Goal: Transaction & Acquisition: Purchase product/service

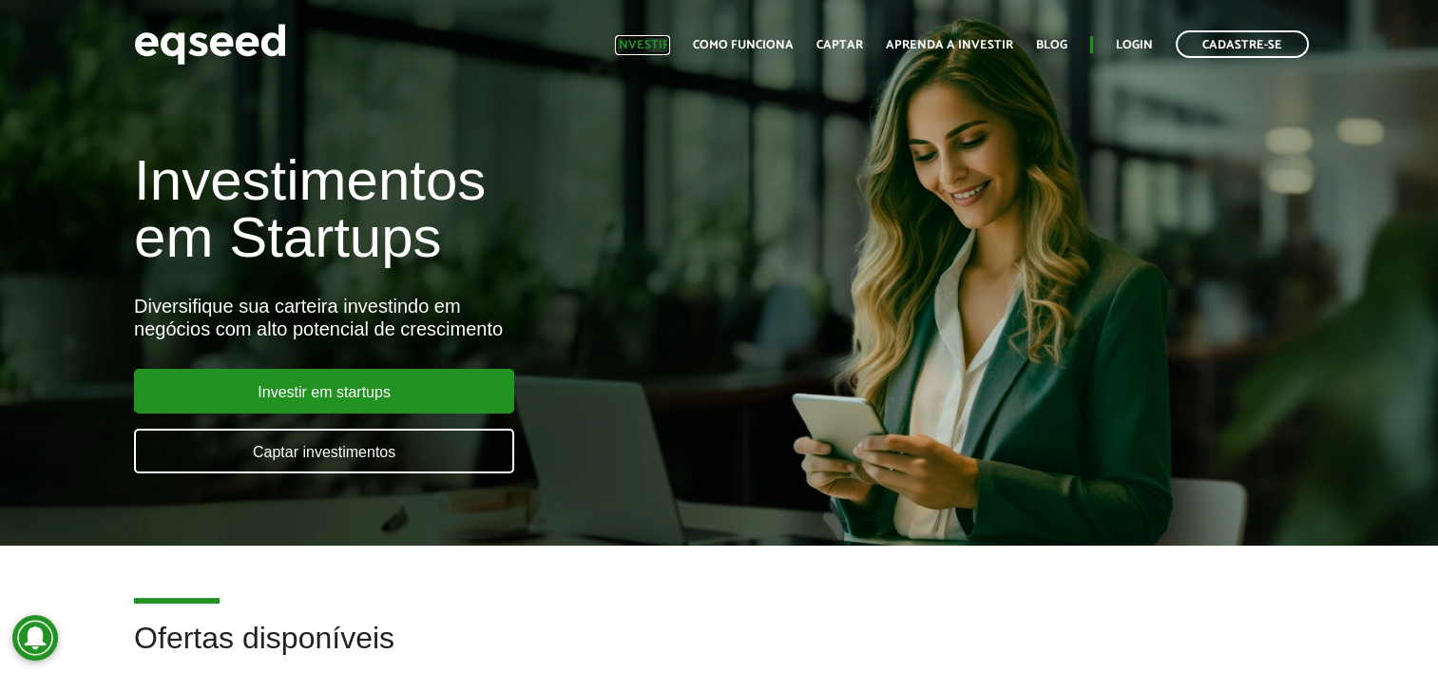
click at [657, 39] on link "Investir" at bounding box center [642, 45] width 55 height 12
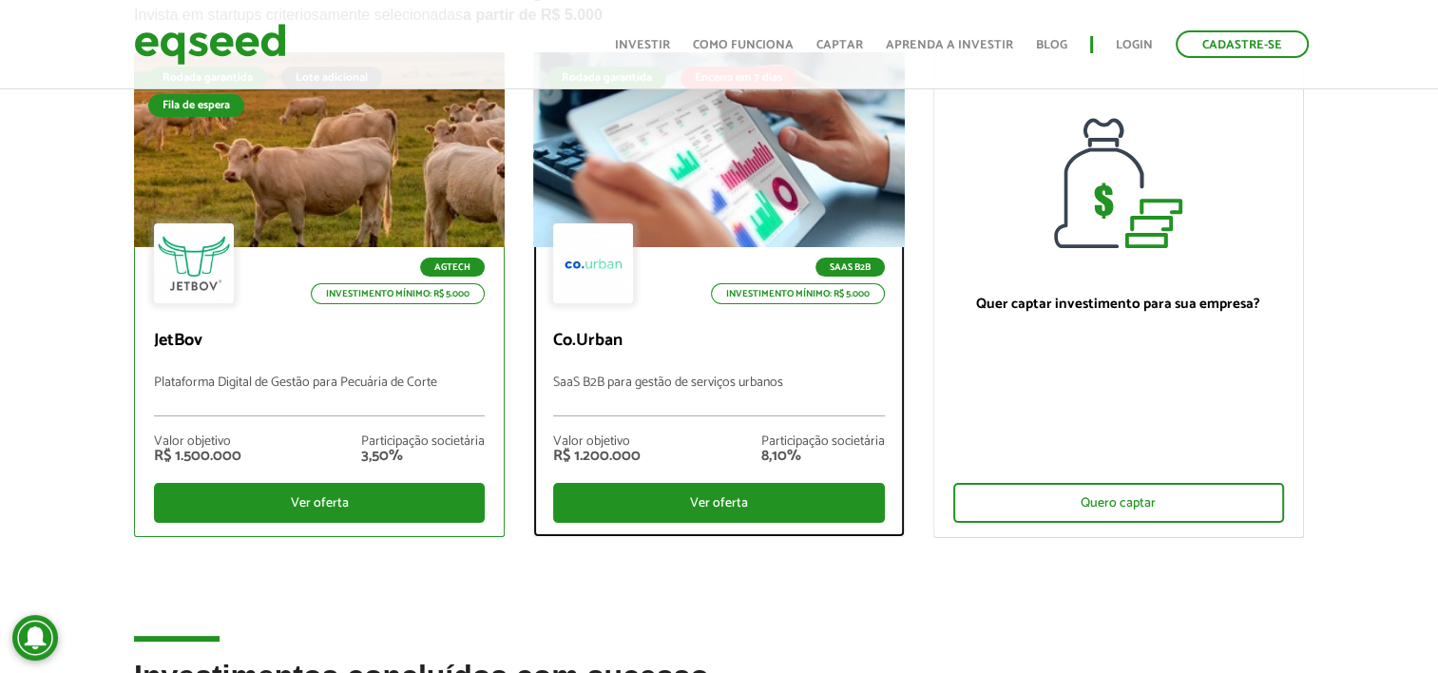
scroll to position [175, 0]
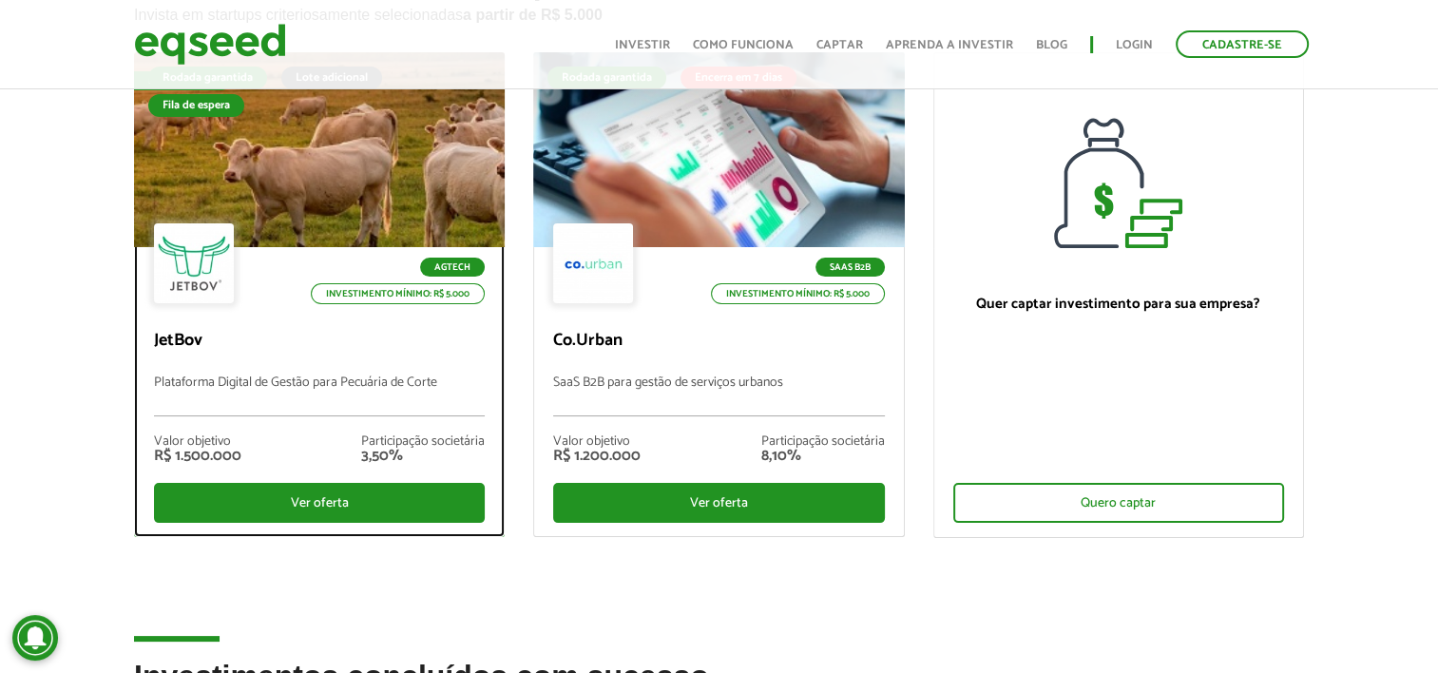
click at [405, 167] on div at bounding box center [319, 150] width 445 height 234
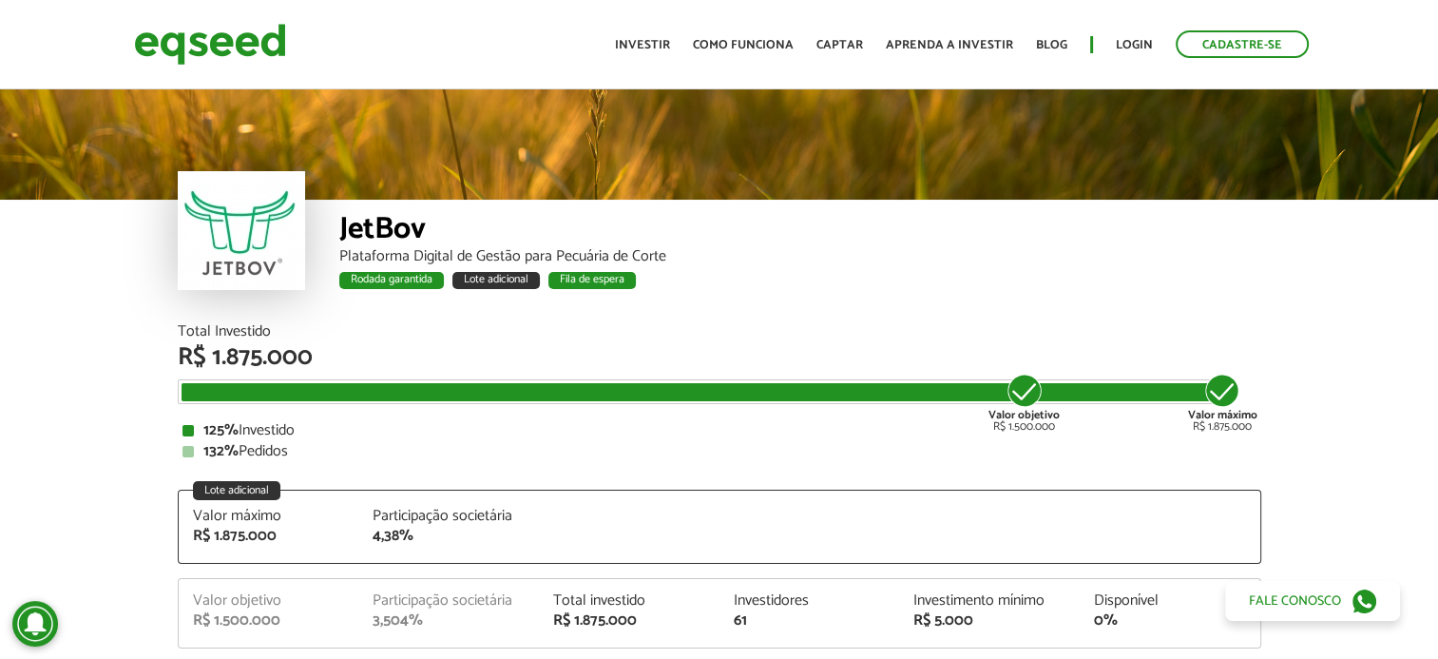
scroll to position [2371, 0]
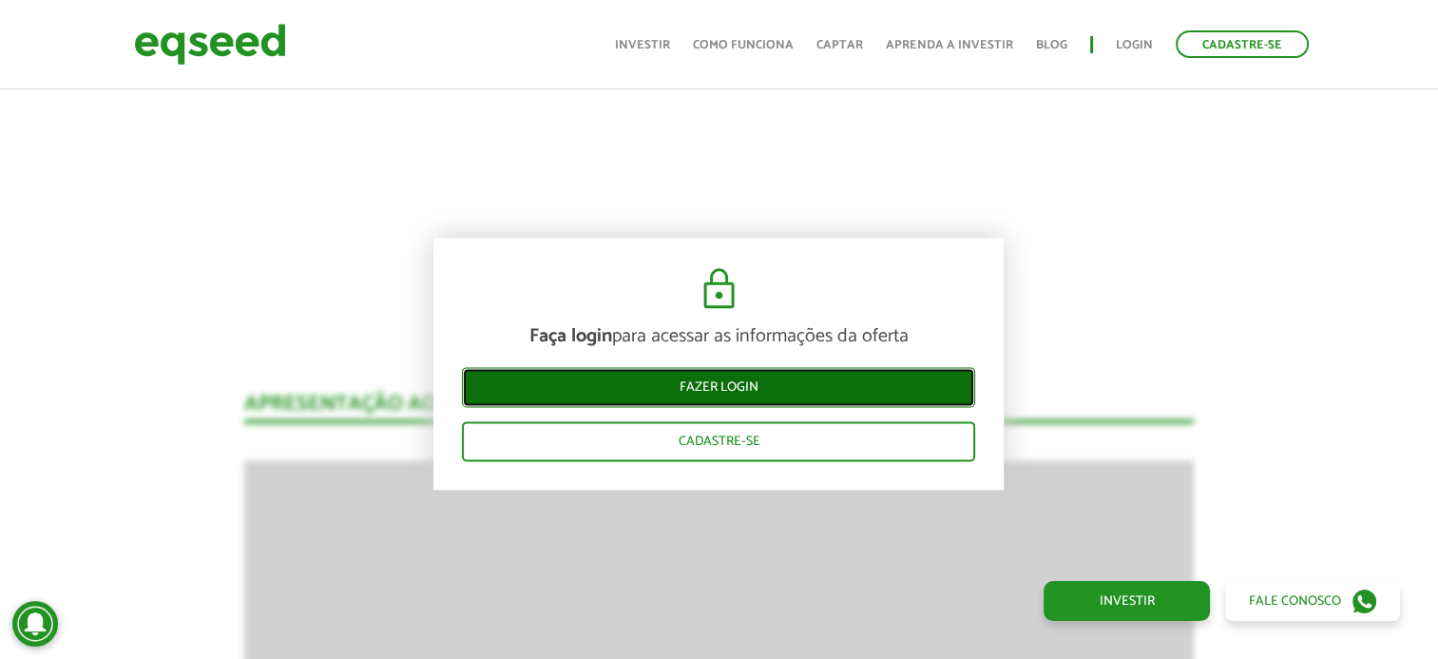
click at [736, 385] on link "Fazer login" at bounding box center [718, 387] width 513 height 40
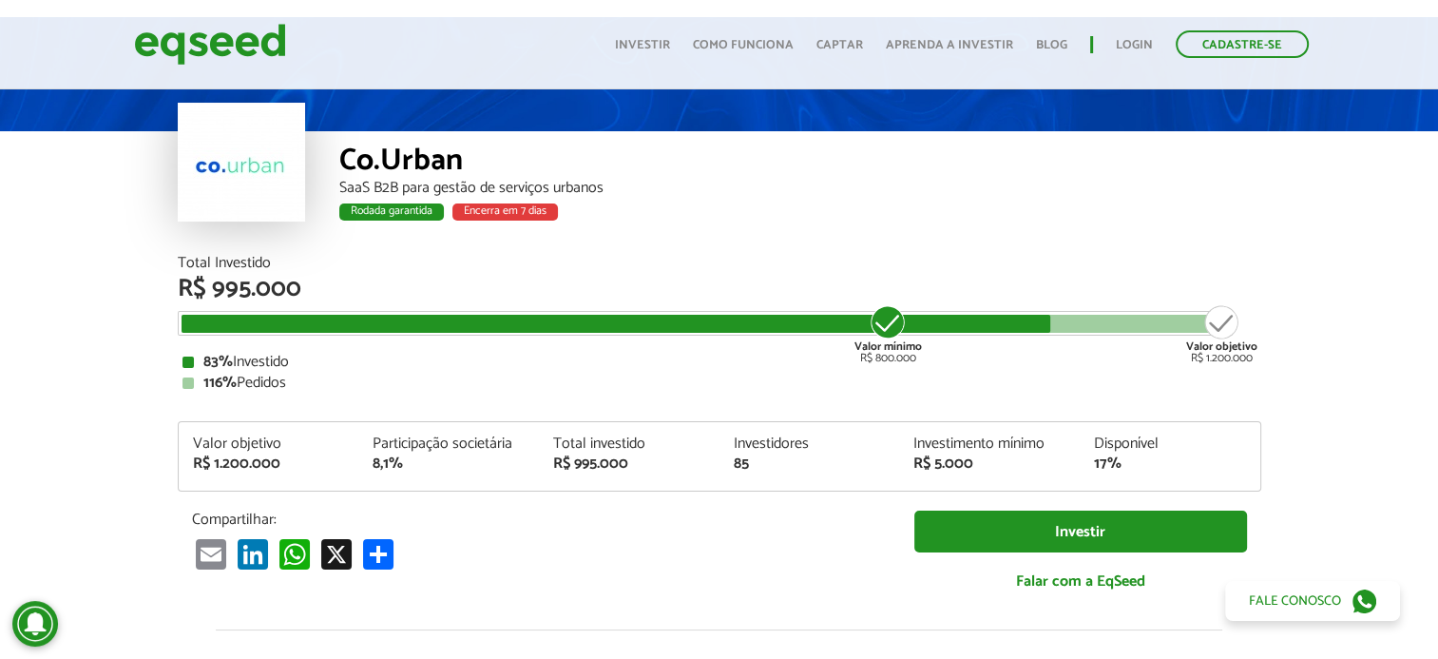
scroll to position [68, 0]
click at [1142, 39] on link "Login" at bounding box center [1134, 45] width 37 height 12
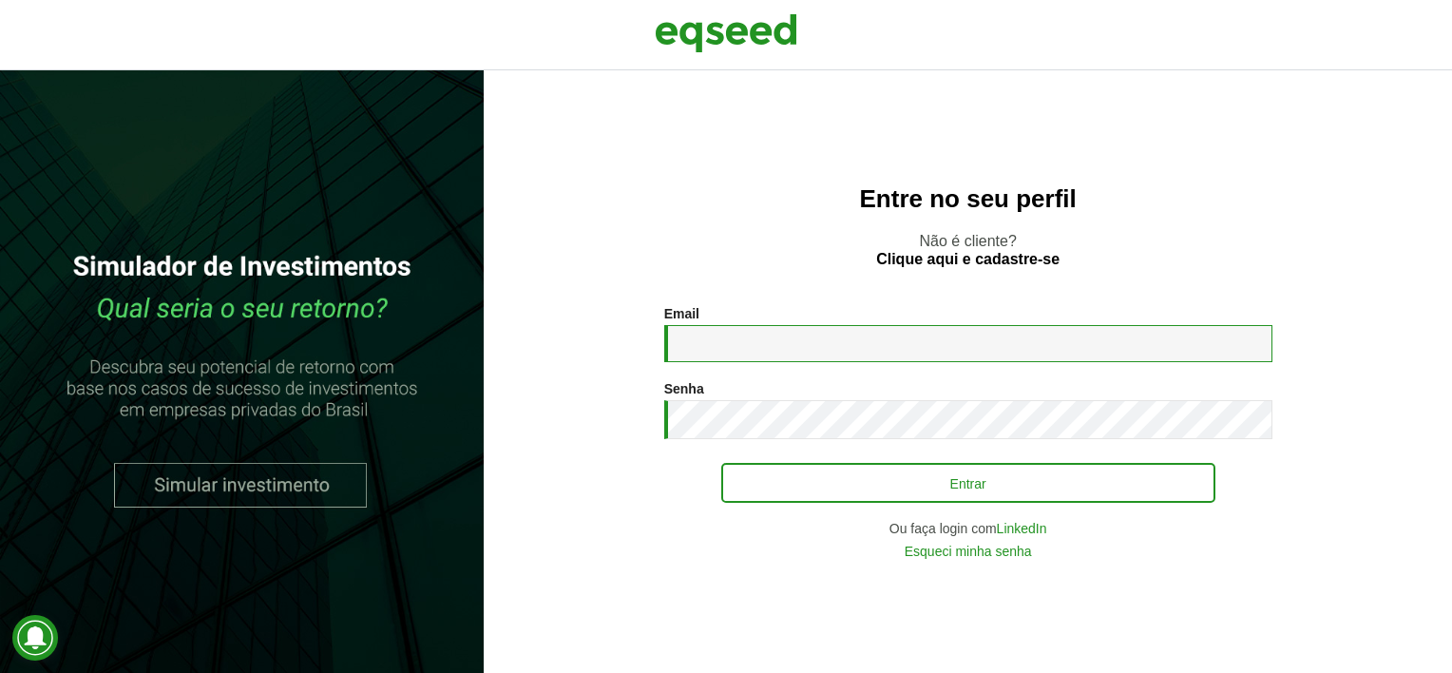
type input "**********"
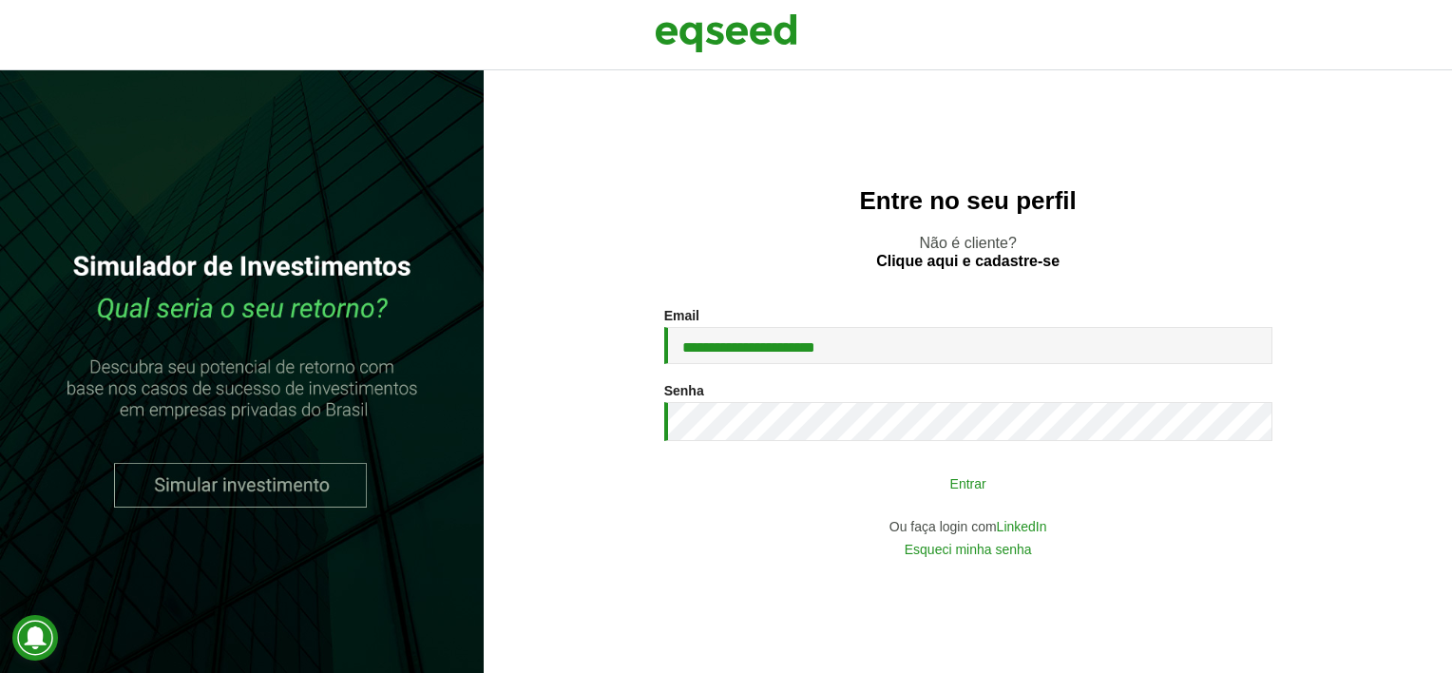
click at [935, 475] on button "Entrar" at bounding box center [968, 483] width 494 height 36
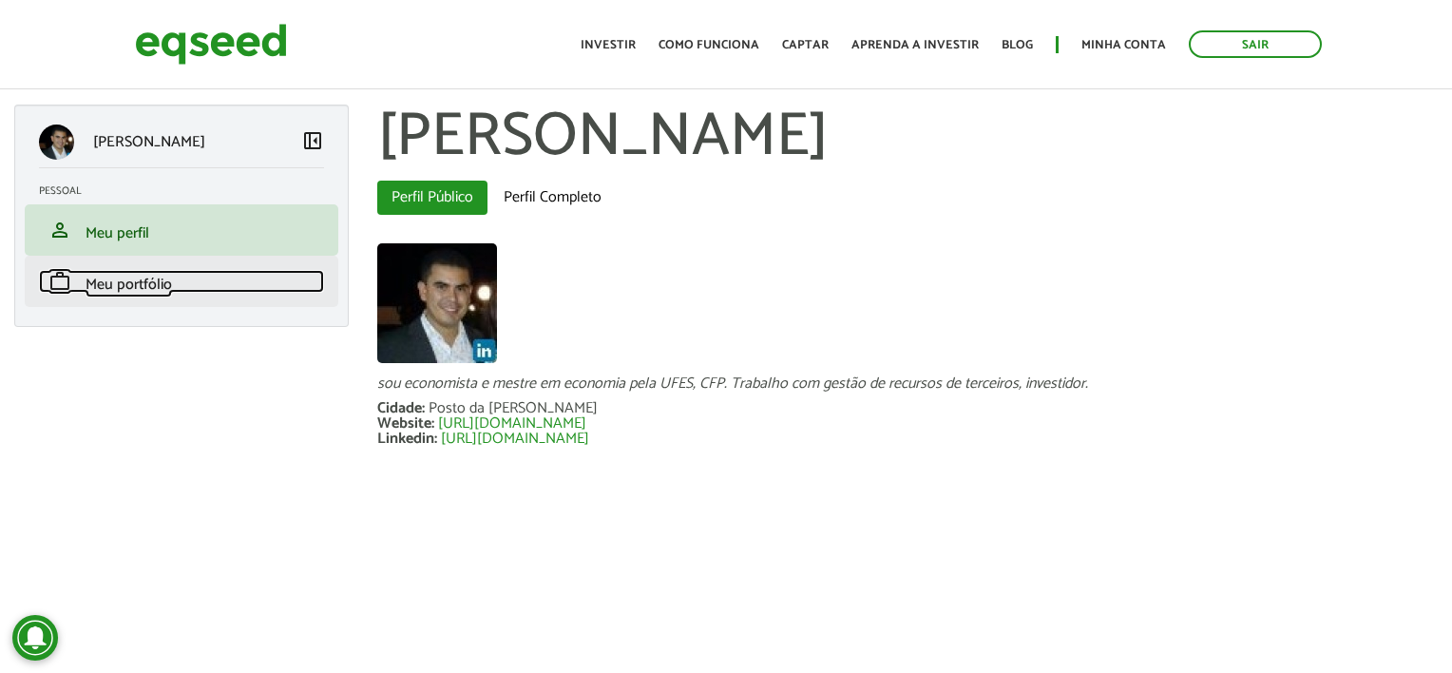
click at [147, 289] on span "Meu portfólio" at bounding box center [129, 285] width 86 height 26
